Goal: Task Accomplishment & Management: Use online tool/utility

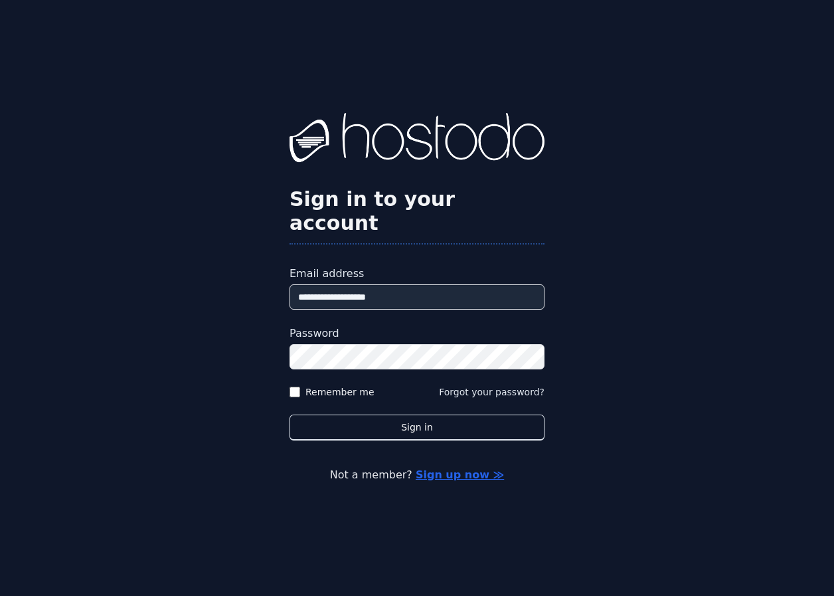
type input "**********"
click at [417, 414] on button "Sign in" at bounding box center [417, 427] width 255 height 26
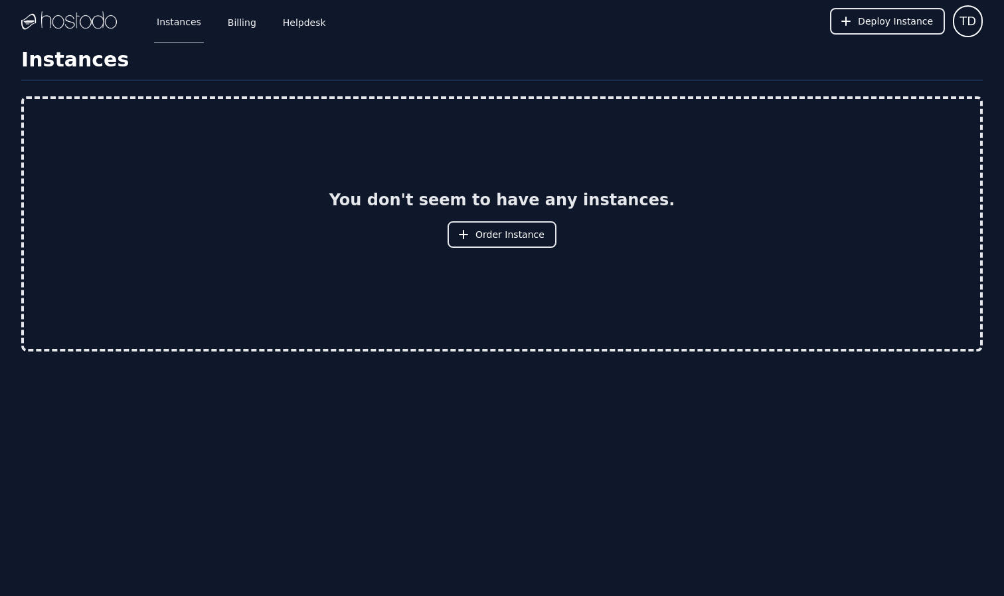
click at [75, 66] on h1 "Instances" at bounding box center [502, 64] width 962 height 33
click at [468, 235] on icon at bounding box center [463, 234] width 9 height 9
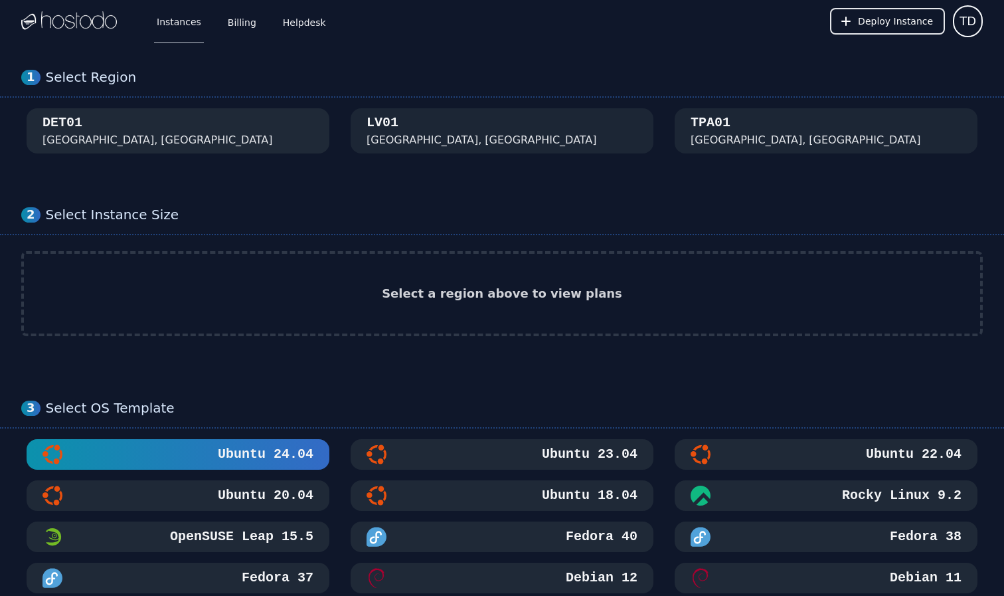
click at [147, 143] on div "DET01 [GEOGRAPHIC_DATA], [GEOGRAPHIC_DATA]" at bounding box center [178, 131] width 271 height 35
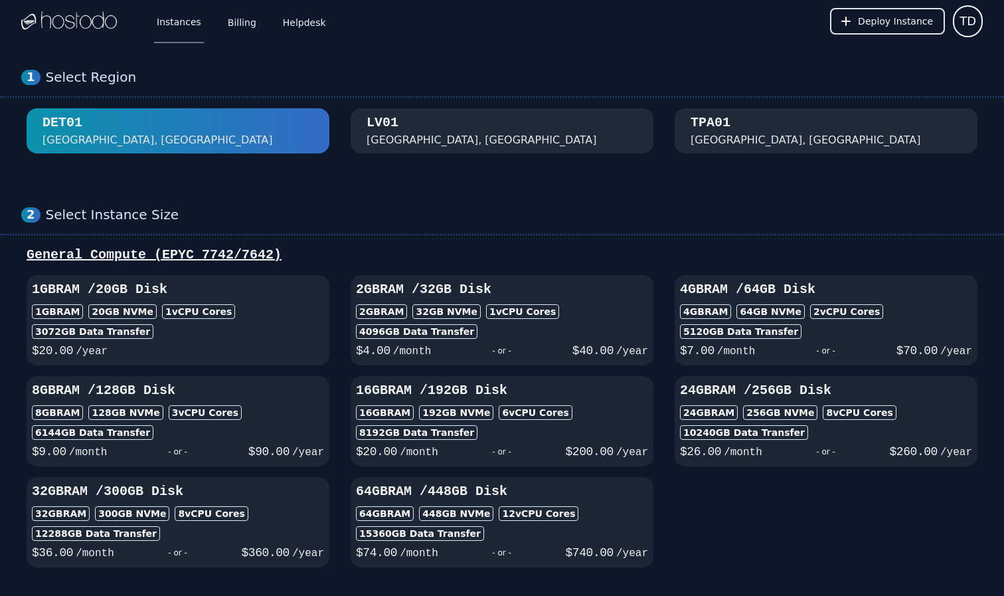
click at [408, 135] on div "Las Vegas, NV" at bounding box center [482, 140] width 230 height 16
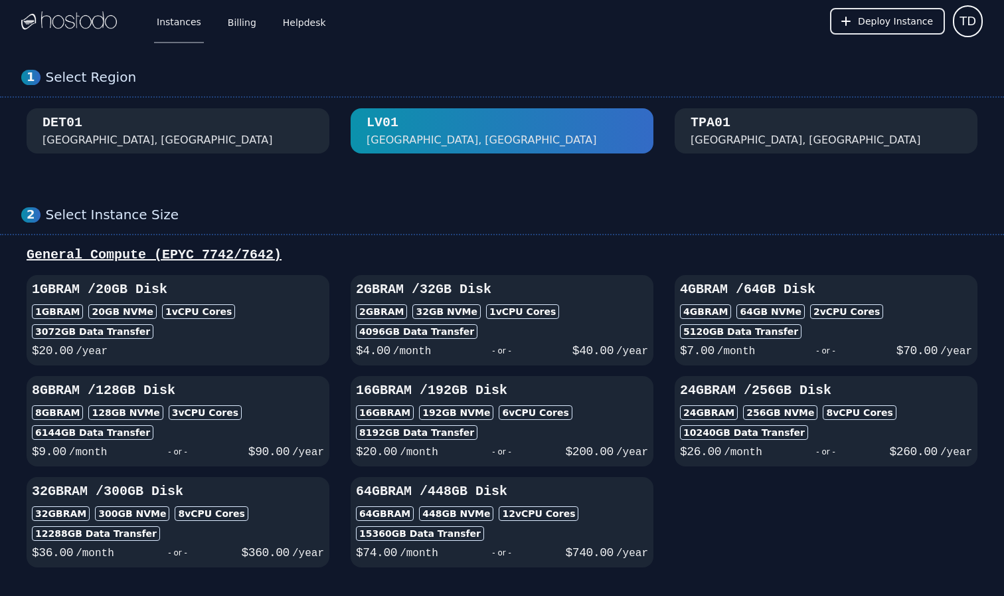
click at [795, 126] on div "TPA01 Tampa, FL" at bounding box center [826, 131] width 271 height 35
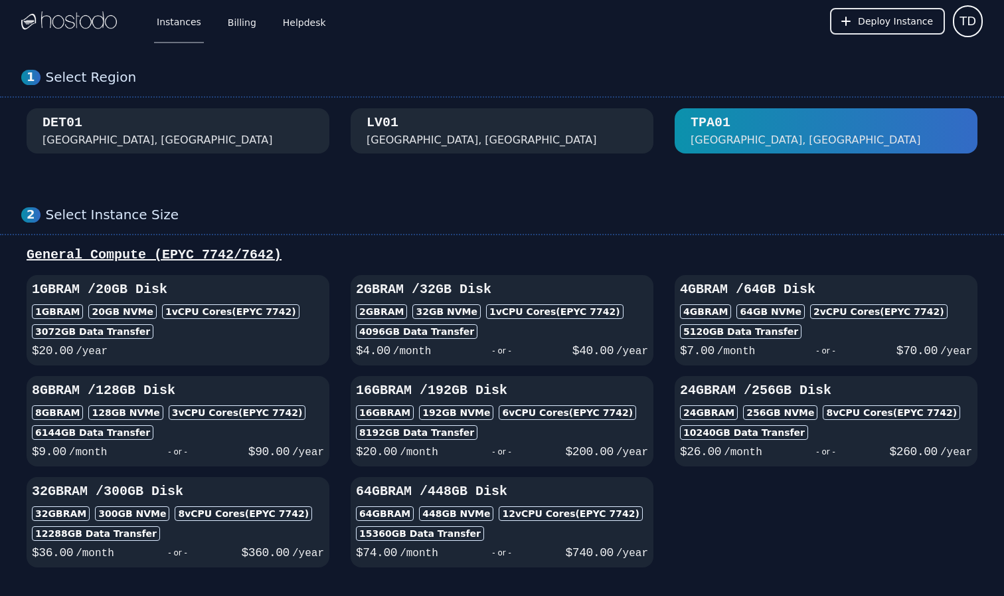
click at [594, 135] on div "LV01 Las Vegas, NV" at bounding box center [502, 131] width 271 height 35
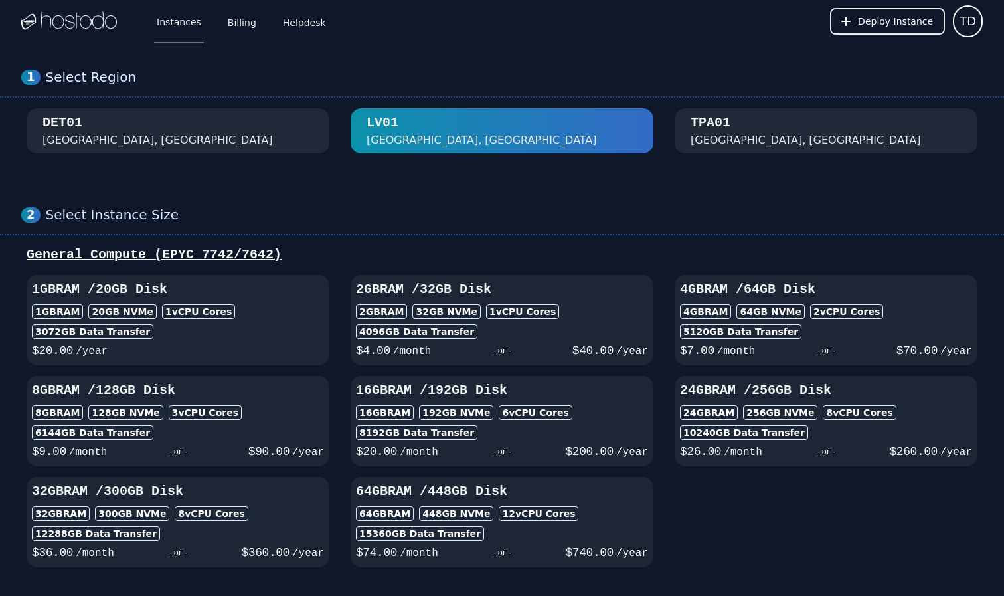
click at [737, 140] on div "Tampa, FL" at bounding box center [806, 140] width 230 height 16
